Goal: Task Accomplishment & Management: Manage account settings

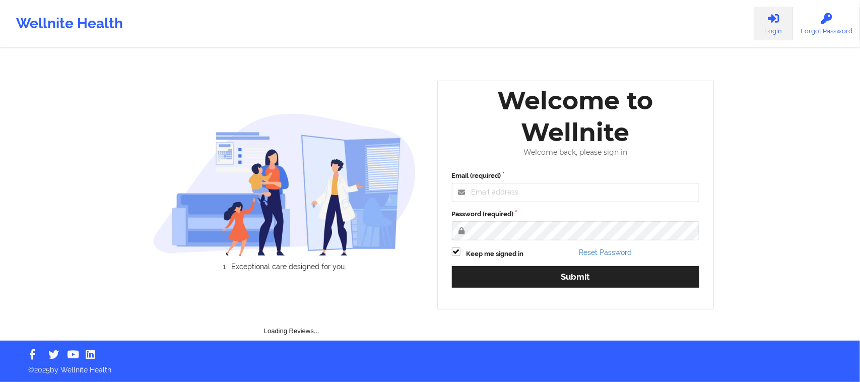
click at [507, 157] on div "Welcome back, please sign in" at bounding box center [576, 152] width 262 height 9
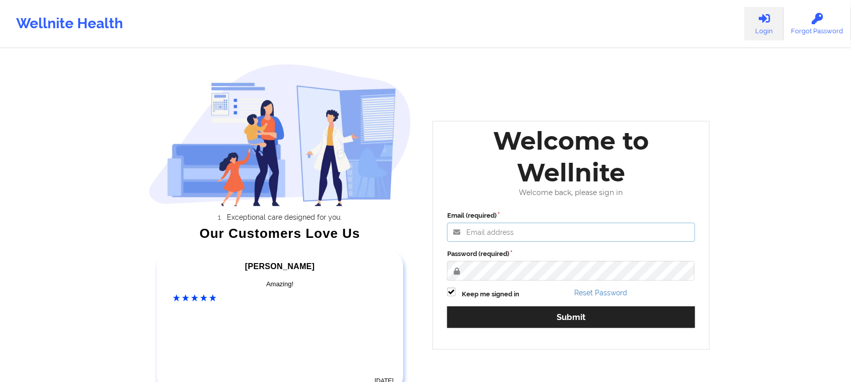
click at [508, 233] on input "Email (required)" at bounding box center [571, 232] width 248 height 19
type input "[EMAIL_ADDRESS][DOMAIN_NAME]"
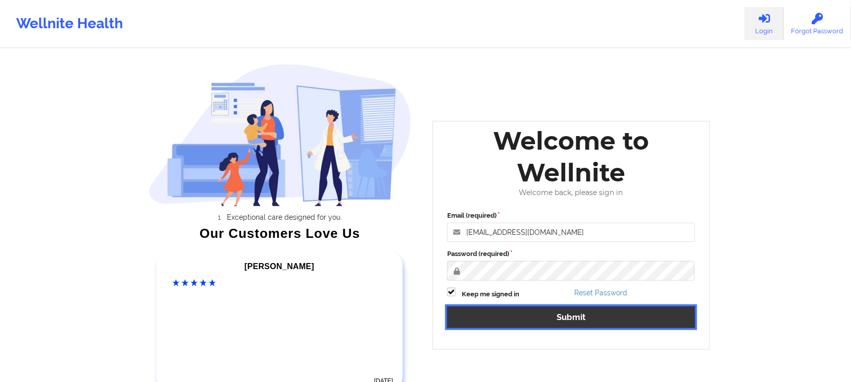
click at [577, 318] on button "Submit" at bounding box center [571, 317] width 248 height 22
